Goal: Task Accomplishment & Management: Use online tool/utility

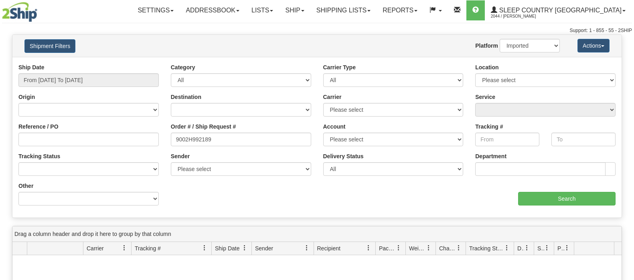
select select "1"
drag, startPoint x: 215, startPoint y: 136, endPoint x: 478, endPoint y: 193, distance: 269.6
click at [152, 63] on div "Reference / PO Order # / Ship Request # 9002H992189 Account Please select Canad…" at bounding box center [316, 63] width 609 height 0
paste input "0H8467"
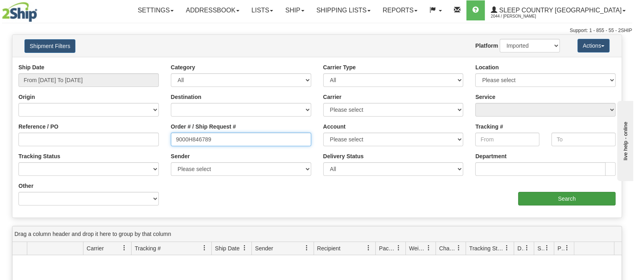
type input "9000H846789"
click at [551, 195] on input "Search" at bounding box center [566, 199] width 97 height 14
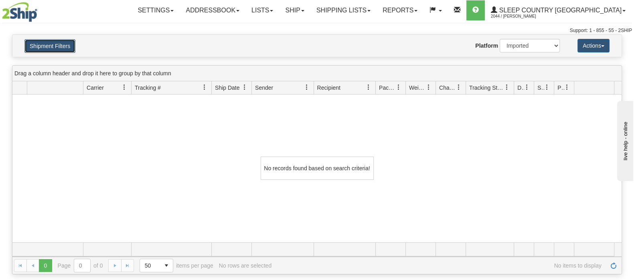
click at [48, 49] on button "Shipment Filters" at bounding box center [49, 46] width 51 height 14
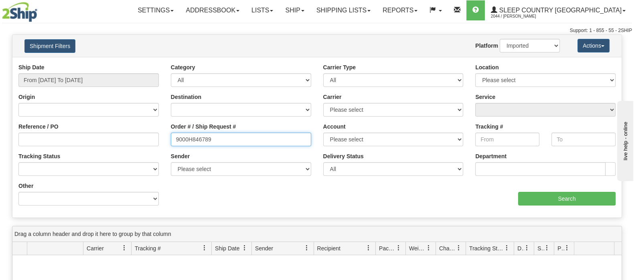
drag, startPoint x: 150, startPoint y: 143, endPoint x: 138, endPoint y: 143, distance: 11.6
click at [138, 63] on div "Reference / PO Order # / Ship Request # 9000H846789 Account Please select Canad…" at bounding box center [316, 63] width 609 height 0
click at [191, 137] on input "Order # / Ship Request #" at bounding box center [241, 140] width 140 height 14
paste input "9000H846789"
type input "9000H846789"
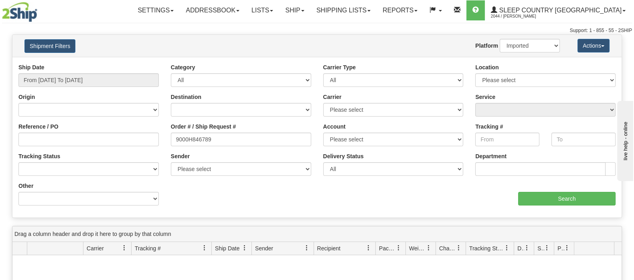
click at [526, 187] on div "aaa Search" at bounding box center [469, 194] width 305 height 24
click at [538, 200] on input "Search" at bounding box center [566, 199] width 97 height 14
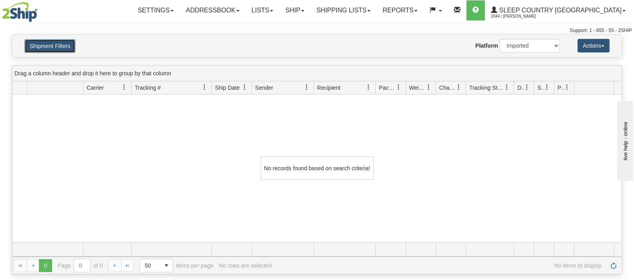
click at [68, 47] on button "Shipment Filters" at bounding box center [49, 46] width 51 height 14
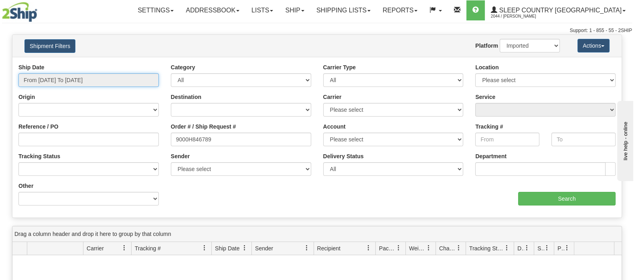
click at [117, 81] on input "From 07/01/2025 To 07/31/2025" at bounding box center [88, 80] width 140 height 14
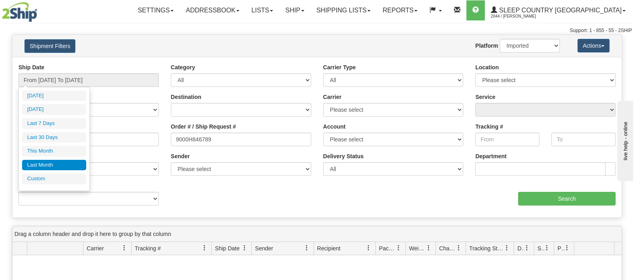
drag, startPoint x: 68, startPoint y: 138, endPoint x: 114, endPoint y: 143, distance: 46.4
click at [68, 138] on li "Last 30 Days" at bounding box center [54, 137] width 64 height 11
type input "From 07/22/2025 To 08/20/2025"
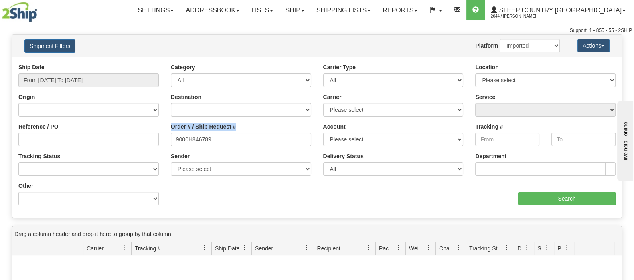
drag, startPoint x: 227, startPoint y: 132, endPoint x: 144, endPoint y: 138, distance: 82.9
click at [130, 63] on div "Reference / PO Order # / Ship Request # 9000H846789 Account Please select Canad…" at bounding box center [316, 63] width 609 height 0
drag, startPoint x: 237, startPoint y: 144, endPoint x: 295, endPoint y: 171, distance: 64.6
click at [142, 63] on div "Reference / PO Order # / Ship Request # 9000H846789 Account Please select Canad…" at bounding box center [316, 63] width 609 height 0
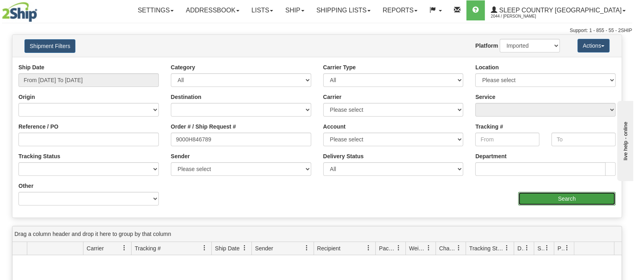
click at [582, 198] on input "Search" at bounding box center [566, 199] width 97 height 14
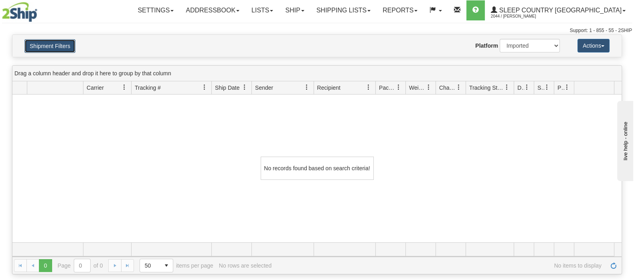
click at [58, 45] on button "Shipment Filters" at bounding box center [49, 46] width 51 height 14
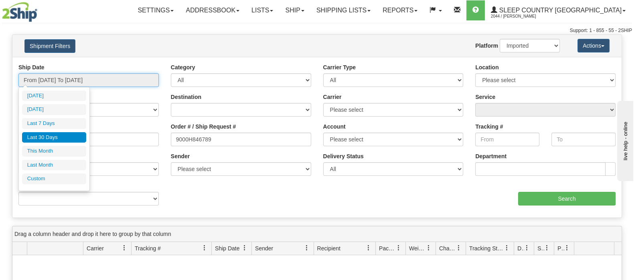
click at [79, 77] on input "From 07/22/2025 To 08/20/2025" at bounding box center [88, 80] width 140 height 14
type input "08/01/2025"
type input "08/31/2025"
type input "07/22/2025"
type input "[DATE]"
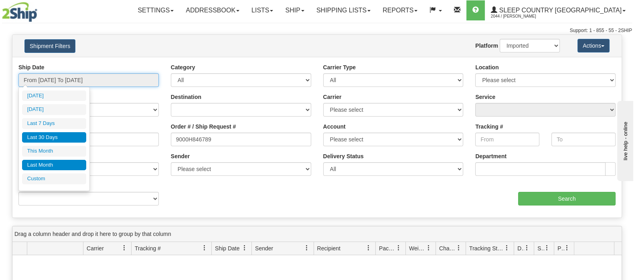
type input "07/01/2025"
type input "07/31/2025"
type input "07/22/2025"
type input "[DATE]"
type input "08/01/2025"
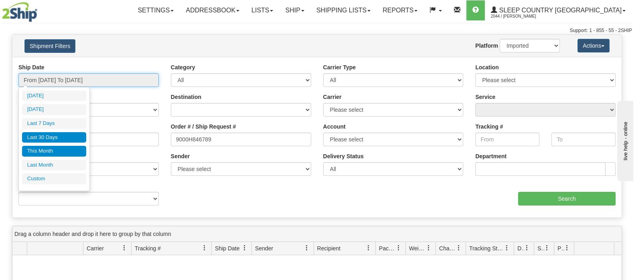
type input "08/31/2025"
type input "07/22/2025"
type input "[DATE]"
type input "07/01/2025"
type input "07/31/2025"
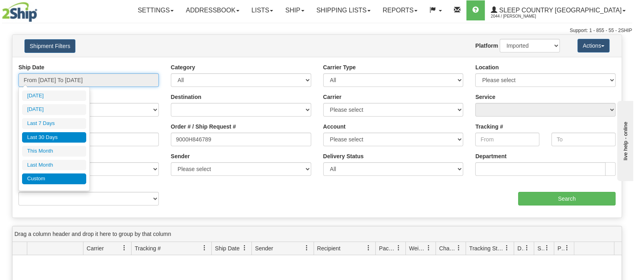
type input "07/22/2025"
type input "[DATE]"
click at [66, 175] on li "Custom" at bounding box center [54, 179] width 64 height 11
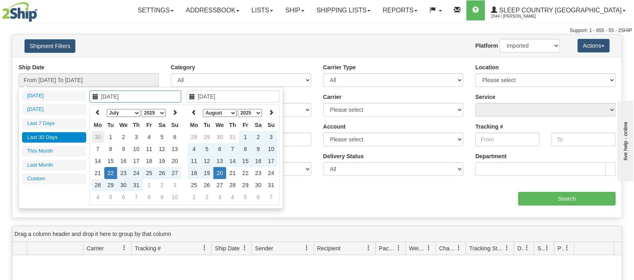
type input "06/30/2025"
click at [99, 136] on td "30" at bounding box center [97, 137] width 13 height 12
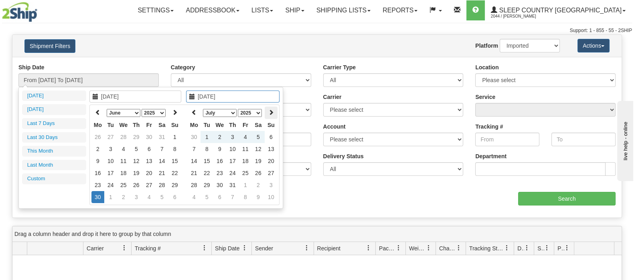
click at [275, 117] on th at bounding box center [271, 113] width 13 height 12
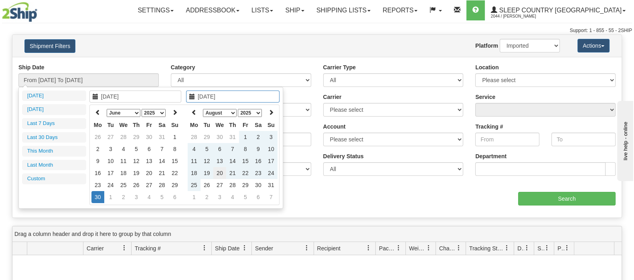
type input "[DATE]"
click at [219, 174] on td "20" at bounding box center [219, 173] width 13 height 12
type input "From 06/30/2025 To 08/20/2025"
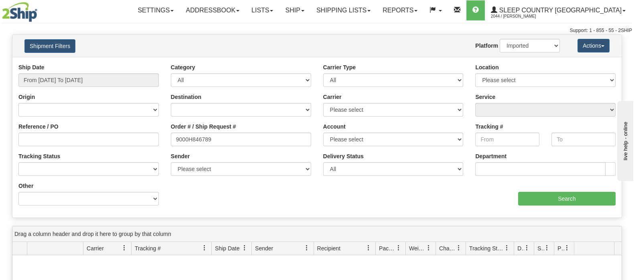
click at [549, 207] on div "Ship Date From 06/30/2025 To 08/20/2025 Category All Inbound Outbound Carrier T…" at bounding box center [316, 137] width 609 height 148
click at [549, 191] on div "aaa Search" at bounding box center [469, 194] width 305 height 24
click at [547, 196] on input "Search" at bounding box center [566, 199] width 97 height 14
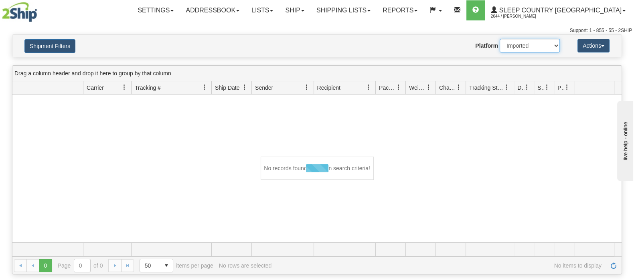
drag, startPoint x: 528, startPoint y: 47, endPoint x: 527, endPoint y: 51, distance: 4.0
click at [528, 47] on select "2Ship Imported" at bounding box center [530, 46] width 60 height 14
select select "0"
click at [500, 39] on select "2Ship Imported" at bounding box center [530, 46] width 60 height 14
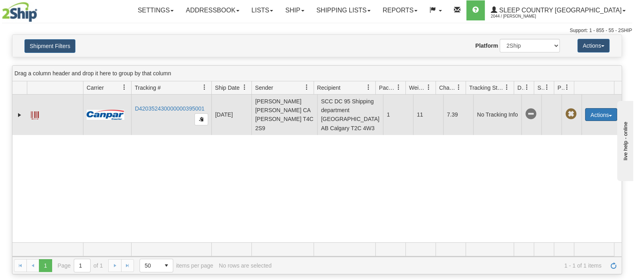
click at [588, 115] on button "Actions" at bounding box center [601, 114] width 32 height 13
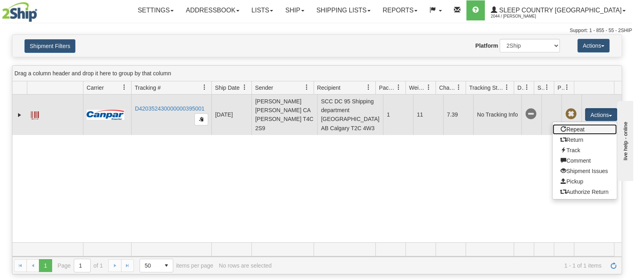
click at [589, 131] on link "Repeat" at bounding box center [585, 129] width 64 height 10
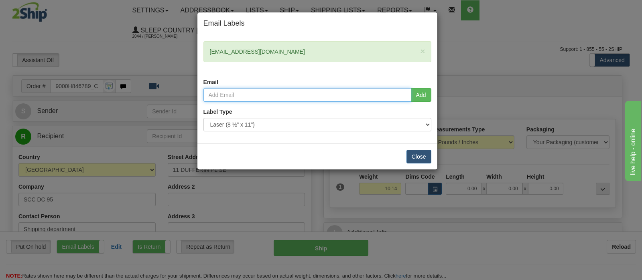
click at [347, 96] on input "email" at bounding box center [307, 95] width 208 height 14
type input "[PERSON_NAME][EMAIL_ADDRESS][DOMAIN_NAME]"
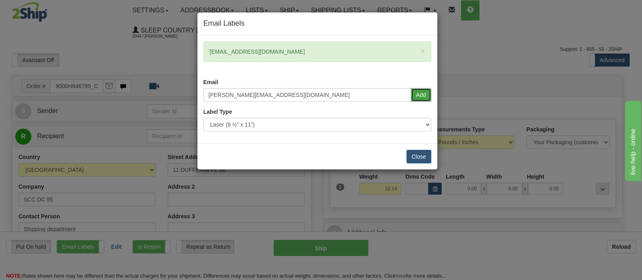
click at [422, 93] on button "Add" at bounding box center [421, 95] width 20 height 14
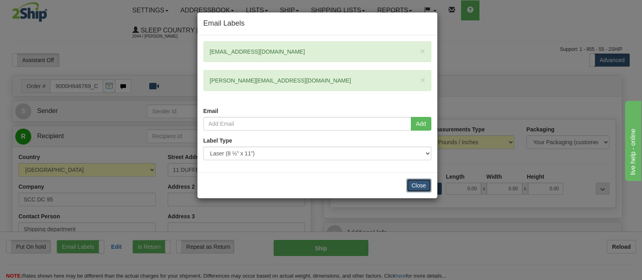
click at [425, 191] on button "Close" at bounding box center [418, 186] width 25 height 14
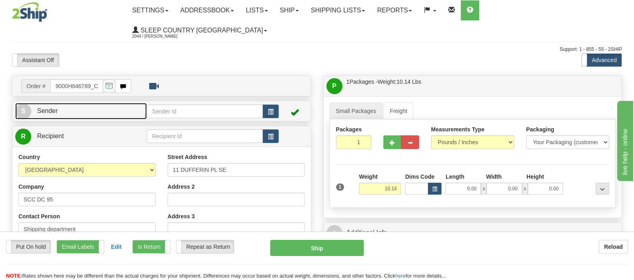
click at [115, 103] on link "S Sender" at bounding box center [81, 111] width 132 height 16
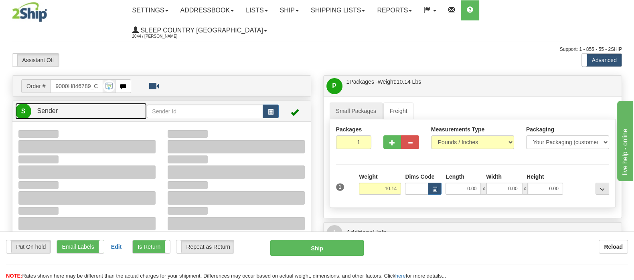
type input "18:16"
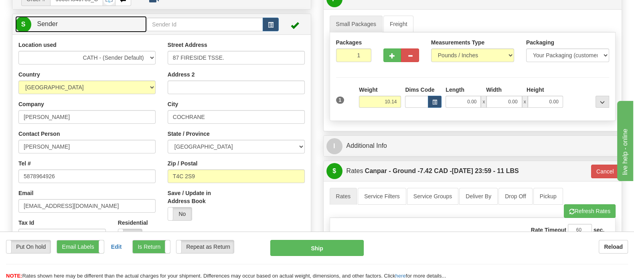
scroll to position [100, 0]
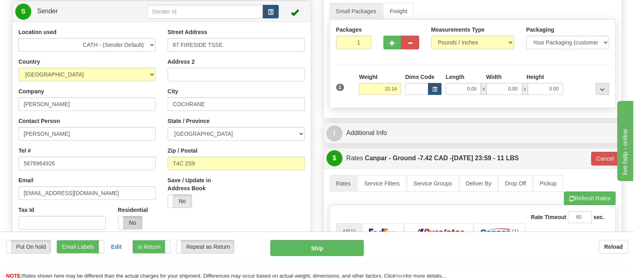
click at [135, 206] on div "Residential Yes No" at bounding box center [137, 218] width 38 height 24
click at [138, 217] on label "No" at bounding box center [130, 223] width 24 height 13
type input "1"
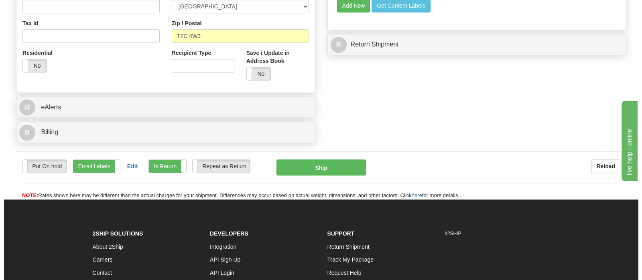
scroll to position [503, 0]
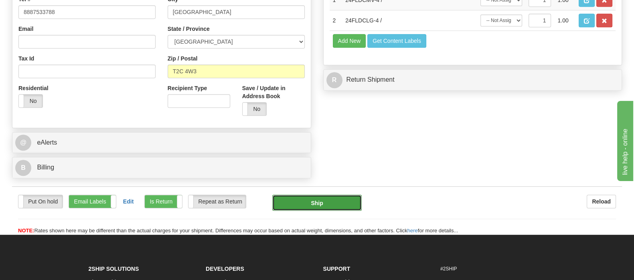
click at [307, 195] on button "Ship" at bounding box center [317, 203] width 90 height 16
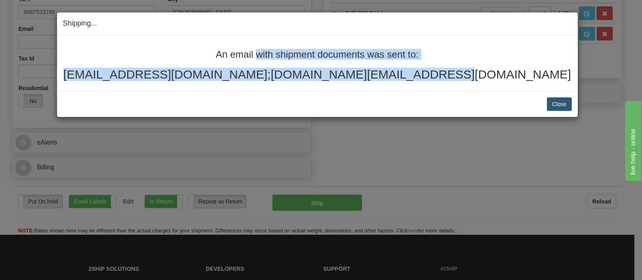
drag, startPoint x: 463, startPoint y: 78, endPoint x: 180, endPoint y: 59, distance: 284.2
click at [180, 59] on div "An email with shipment documents was sent to: [EMAIL_ADDRESS][DOMAIN_NAME];[DOM…" at bounding box center [317, 65] width 509 height 32
drag, startPoint x: 231, startPoint y: 70, endPoint x: 256, endPoint y: 73, distance: 25.4
click at [231, 70] on h2 "[EMAIL_ADDRESS][DOMAIN_NAME];[DOMAIN_NAME][EMAIL_ADDRESS][DOMAIN_NAME]" at bounding box center [317, 74] width 509 height 13
click at [264, 75] on h2 "[EMAIL_ADDRESS][DOMAIN_NAME];[DOMAIN_NAME][EMAIL_ADDRESS][DOMAIN_NAME]" at bounding box center [317, 74] width 509 height 13
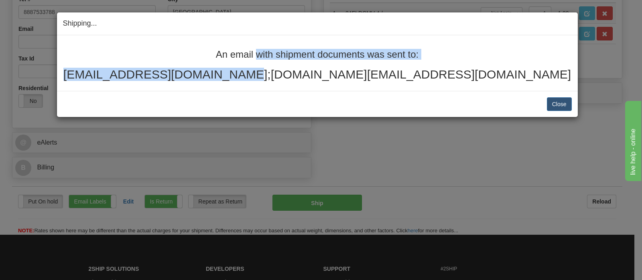
drag, startPoint x: 273, startPoint y: 76, endPoint x: 171, endPoint y: 49, distance: 105.5
click at [171, 49] on div "An email with shipment documents was sent to: [EMAIL_ADDRESS][DOMAIN_NAME];[DOM…" at bounding box center [317, 65] width 509 height 32
copy div "An email with shipment documents was sent to: [EMAIL_ADDRESS][DOMAIN_NAME]"
